Goal: Find specific page/section: Find specific page/section

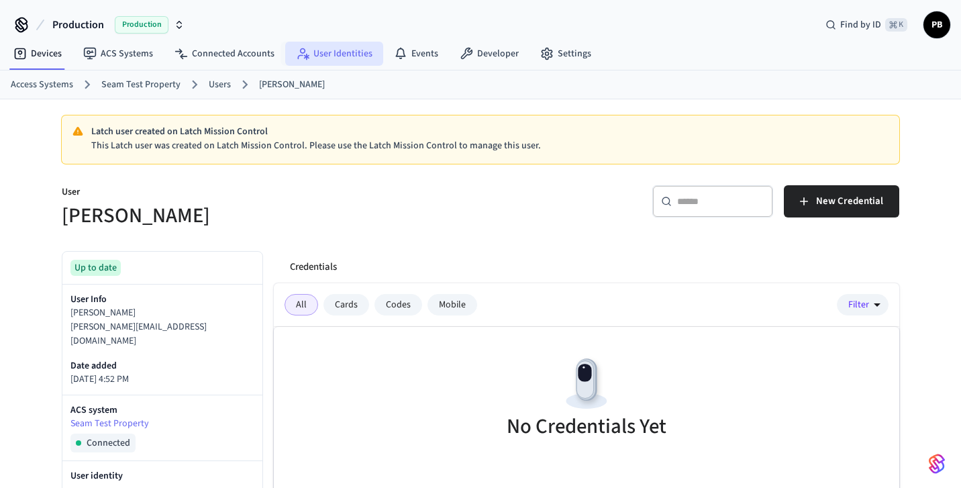
click at [321, 46] on link "User Identities" at bounding box center [334, 54] width 98 height 24
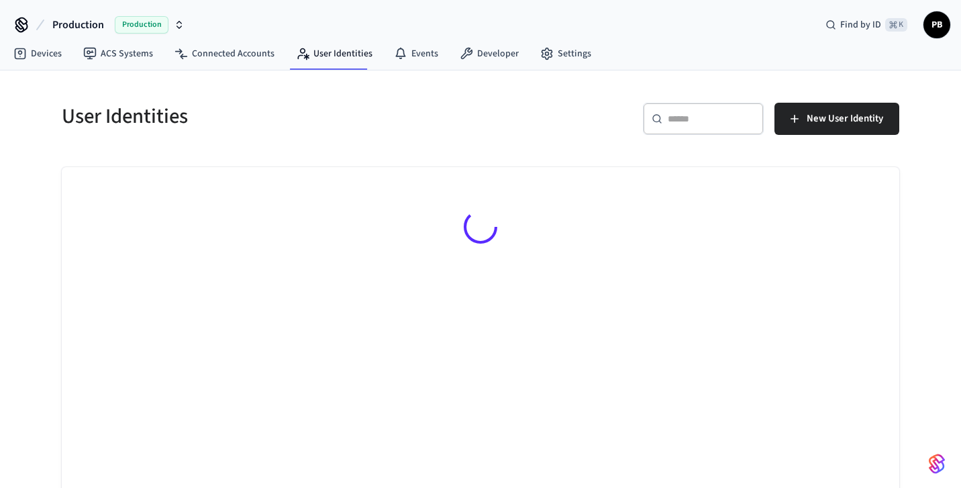
click at [700, 122] on input "text" at bounding box center [711, 118] width 87 height 13
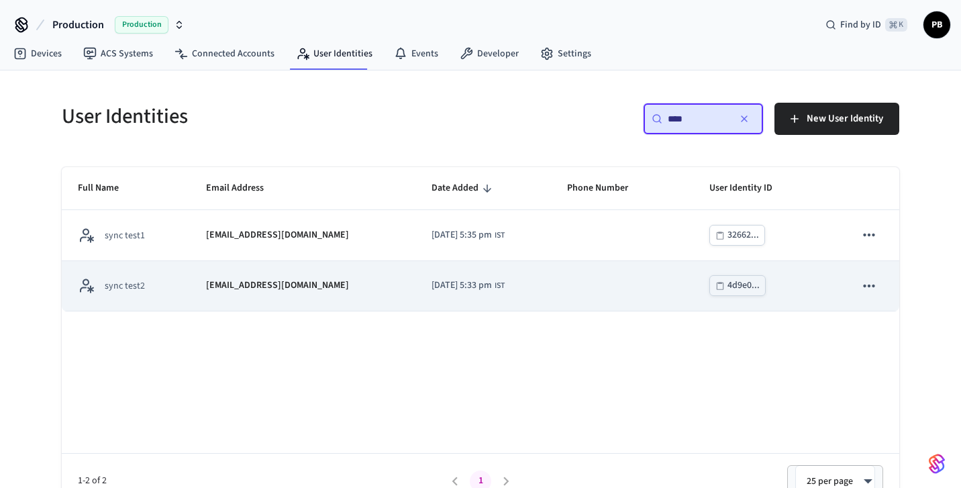
type input "****"
click at [416, 293] on td "2025/10/14 at 5:33 pm IST" at bounding box center [484, 286] width 136 height 50
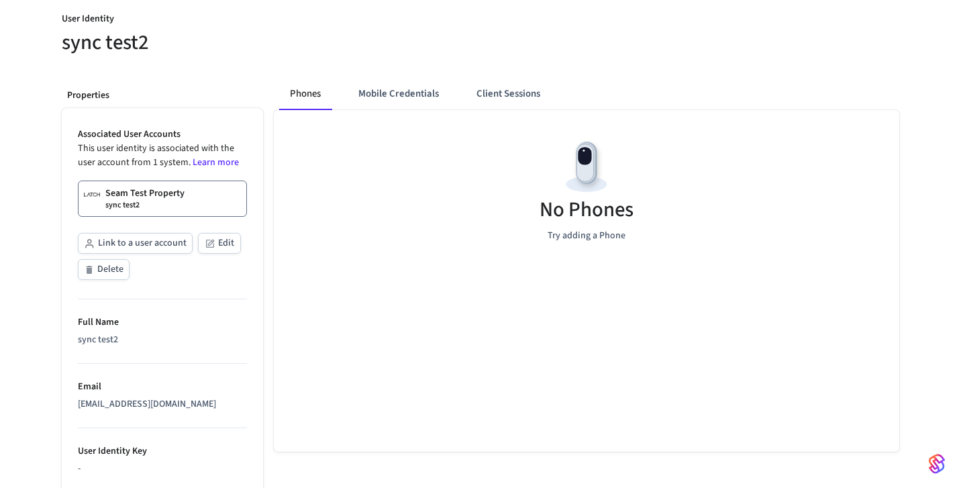
scroll to position [107, 0]
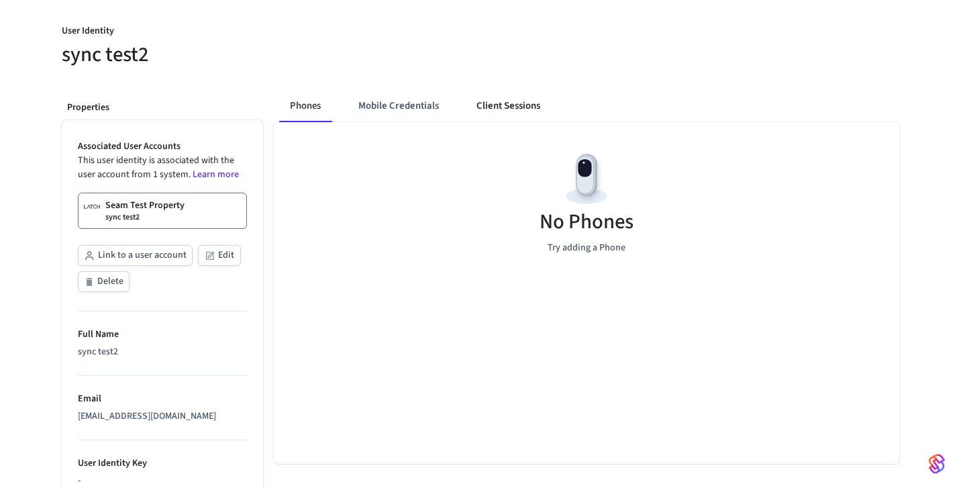
click at [545, 107] on button "Client Sessions" at bounding box center [508, 106] width 85 height 32
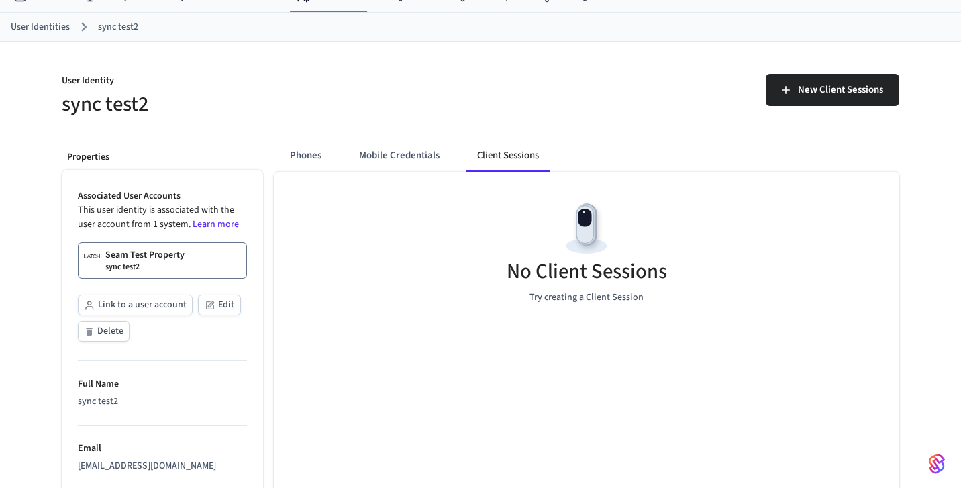
scroll to position [0, 0]
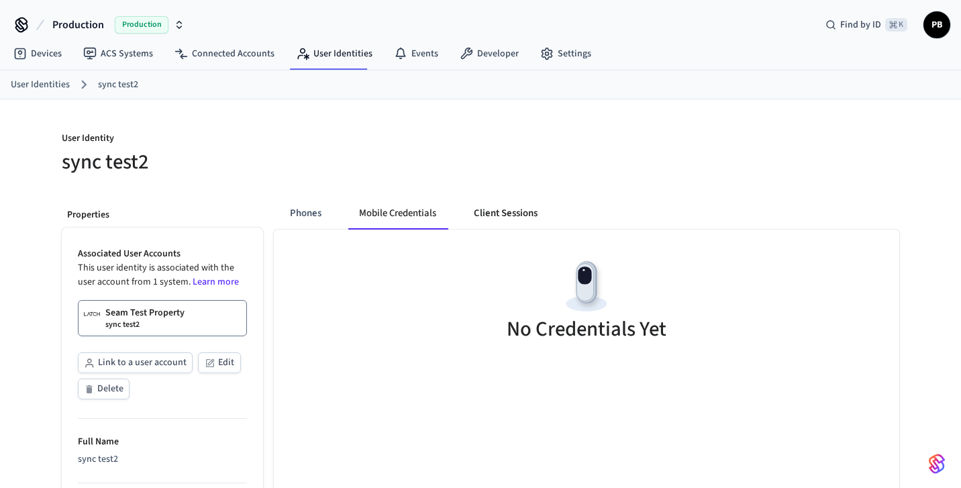
click at [519, 228] on button "Client Sessions" at bounding box center [505, 213] width 85 height 32
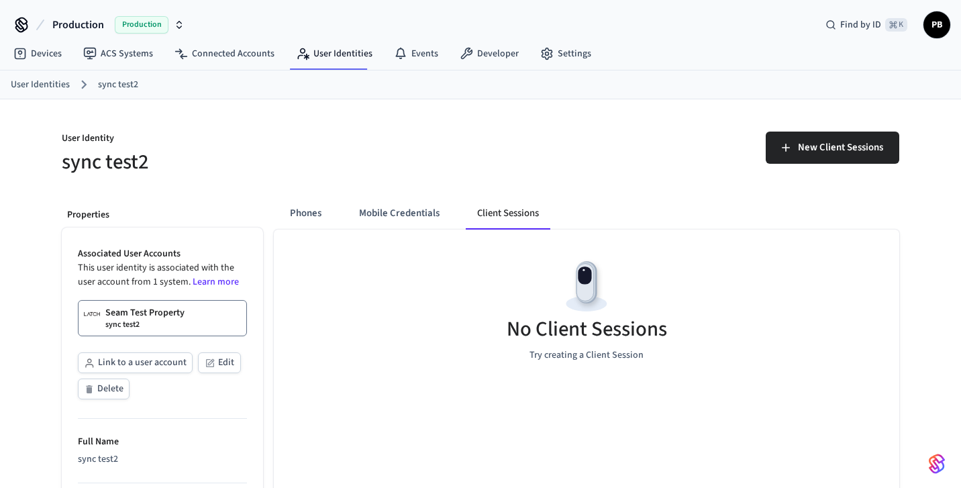
click at [333, 218] on div "Phones Mobile Credentials Client Sessions" at bounding box center [422, 213] width 287 height 32
click at [313, 216] on button "Phones" at bounding box center [305, 213] width 53 height 32
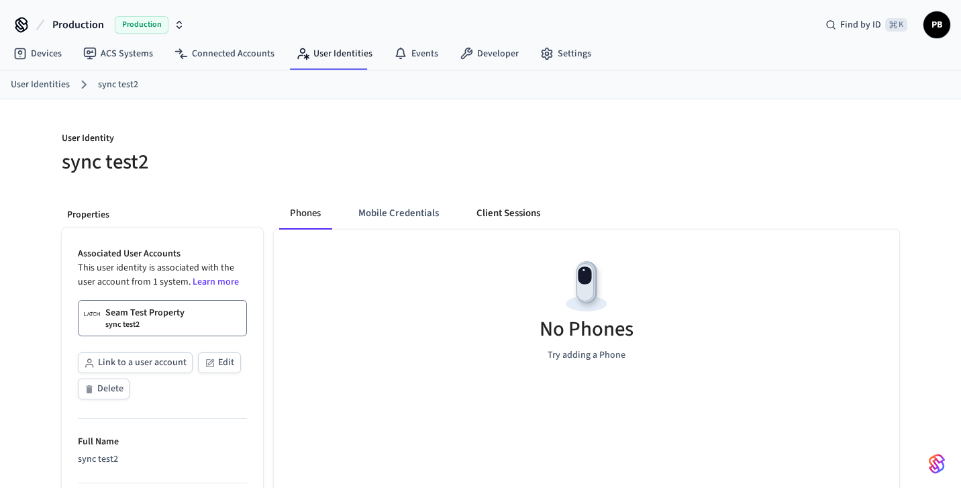
click at [514, 220] on button "Client Sessions" at bounding box center [508, 213] width 85 height 32
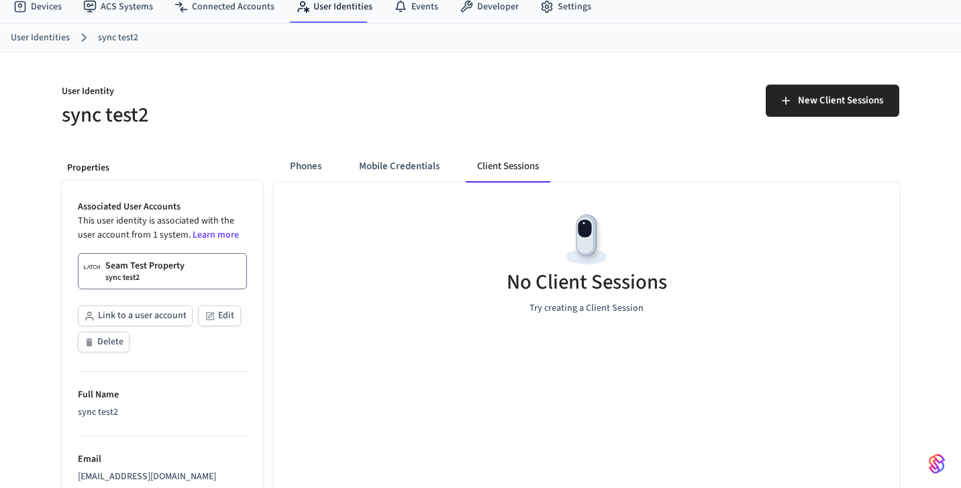
scroll to position [46, 0]
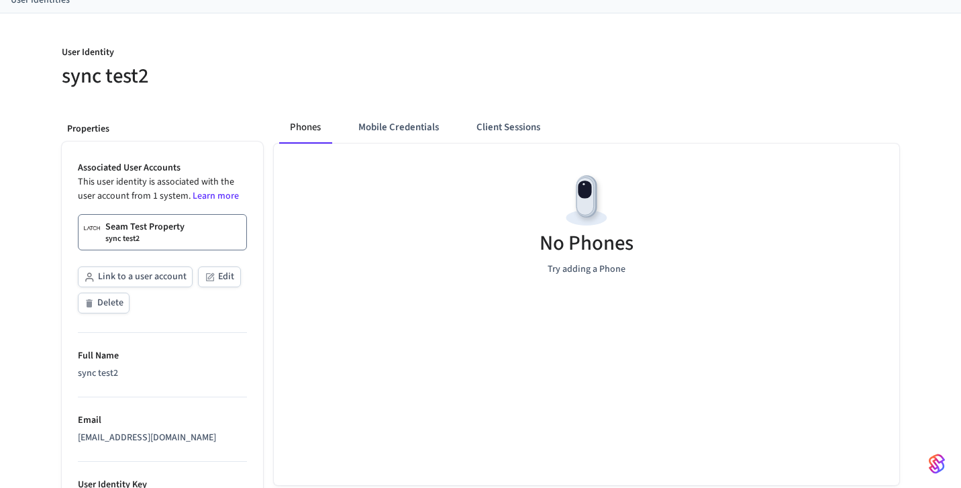
scroll to position [83, 0]
click at [516, 153] on div "No Phones Try adding a Phone" at bounding box center [587, 223] width 626 height 160
click at [521, 144] on div "No Phones Try adding a Phone" at bounding box center [587, 223] width 626 height 160
click at [521, 130] on button "Client Sessions" at bounding box center [508, 127] width 85 height 32
